Goal: Information Seeking & Learning: Learn about a topic

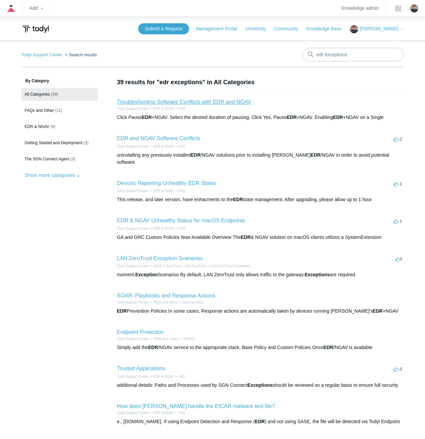
click at [229, 103] on link "Troubleshooting Software Conflicts with EDR and NGAV" at bounding box center [184, 102] width 134 height 6
click at [151, 141] on link "EDR and NGAV Software Conflicts" at bounding box center [158, 139] width 83 height 6
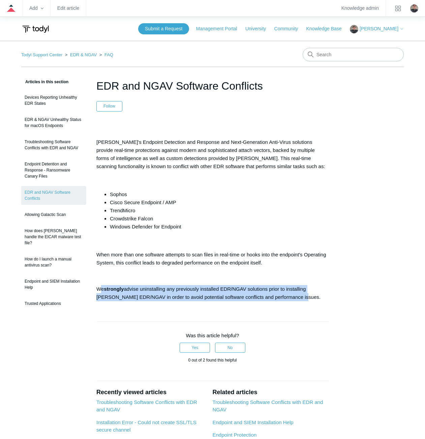
drag, startPoint x: 284, startPoint y: 296, endPoint x: 101, endPoint y: 290, distance: 183.1
click at [101, 290] on p "We strongly advise uninstalling any previously installed EDR/NGAV solutions pri…" at bounding box center [212, 293] width 232 height 16
